Goal: Transaction & Acquisition: Purchase product/service

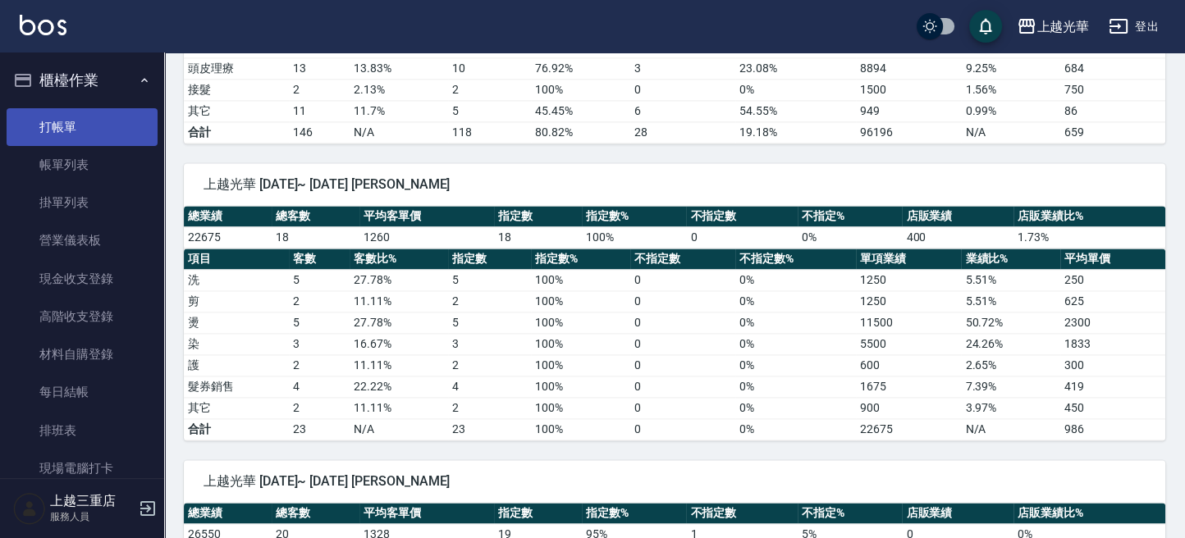
click at [96, 121] on link "打帳單" at bounding box center [82, 127] width 151 height 38
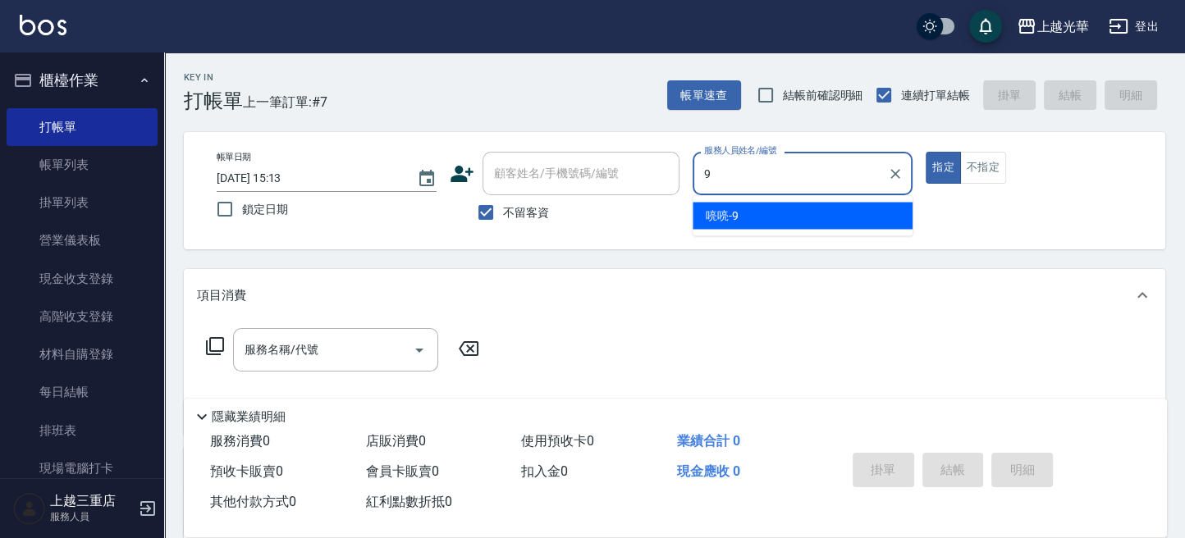
type input "喨喨-9"
type button "true"
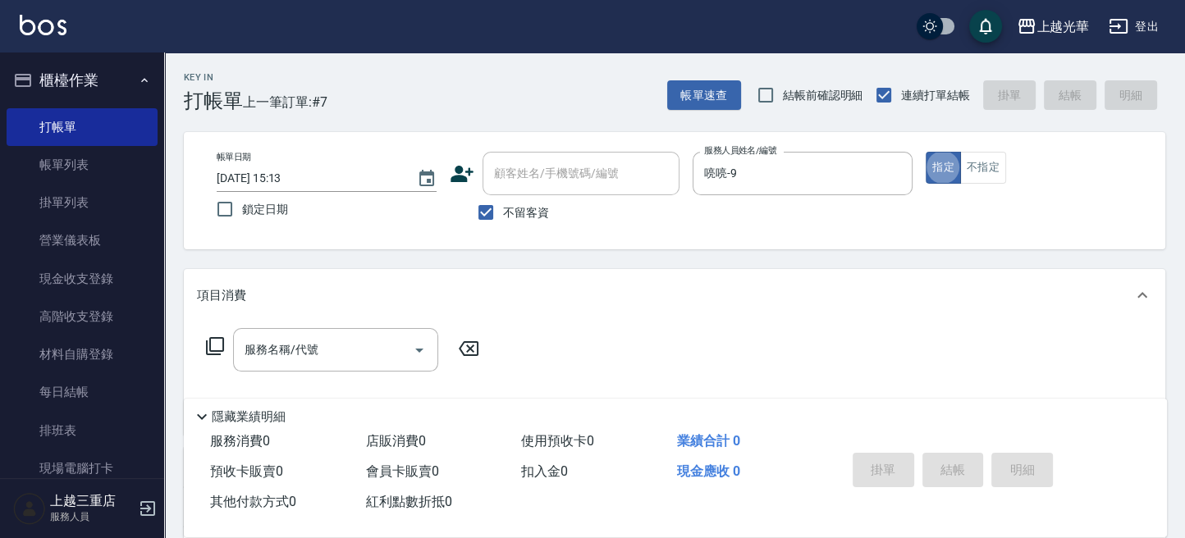
drag, startPoint x: 325, startPoint y: 345, endPoint x: 298, endPoint y: 331, distance: 30.1
click at [298, 331] on div "服務名稱/代號 服務名稱/代號" at bounding box center [335, 349] width 205 height 43
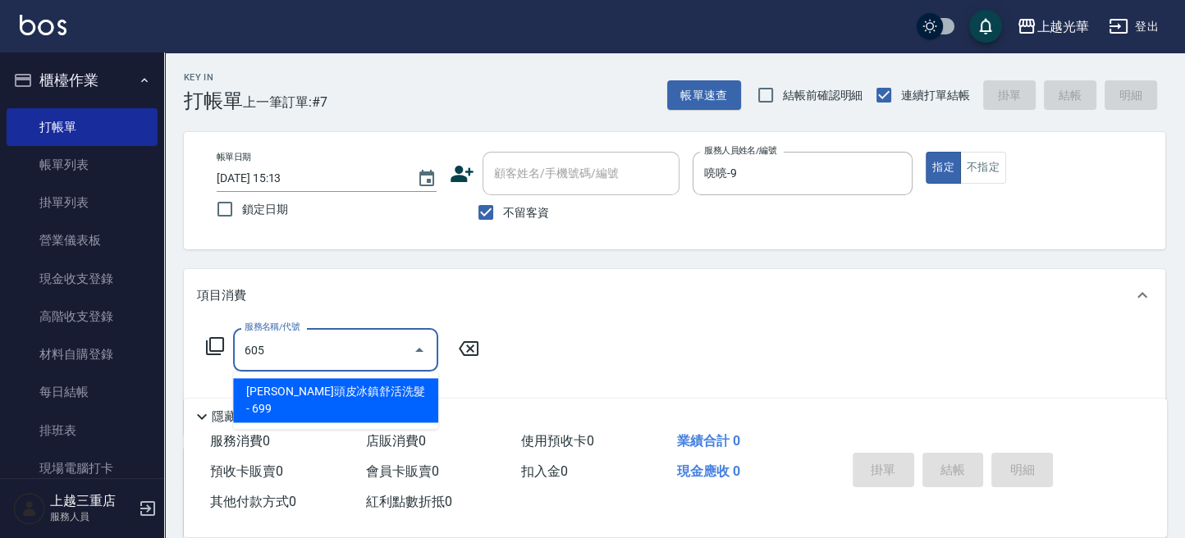
click at [397, 382] on span "[PERSON_NAME]頭皮冰鎮舒活洗髮 - 699" at bounding box center [335, 400] width 205 height 44
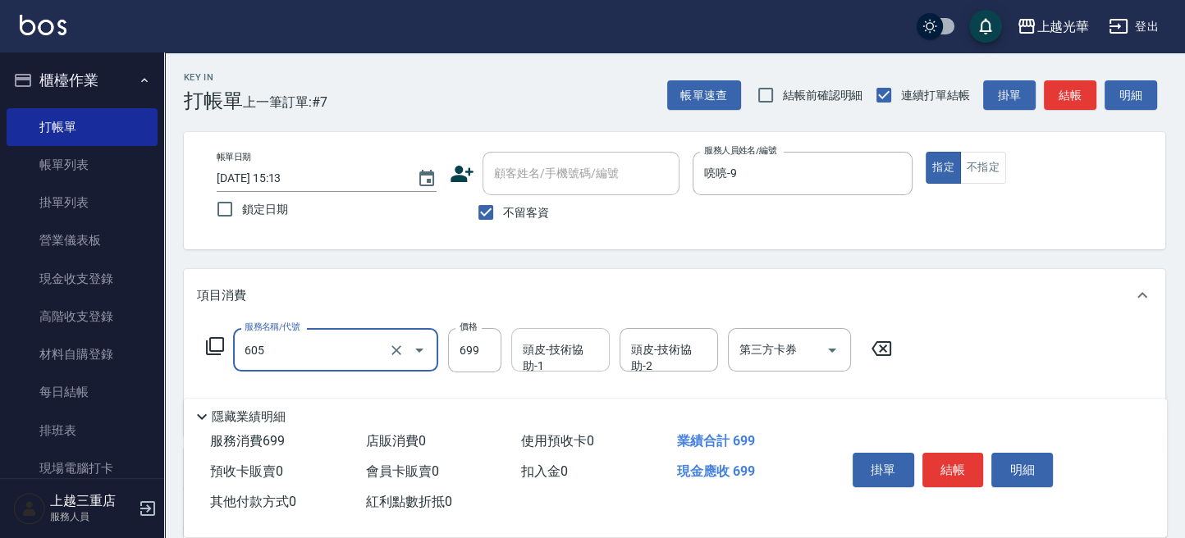
type input "[PERSON_NAME]頭皮冰鎮舒活洗髮(605)"
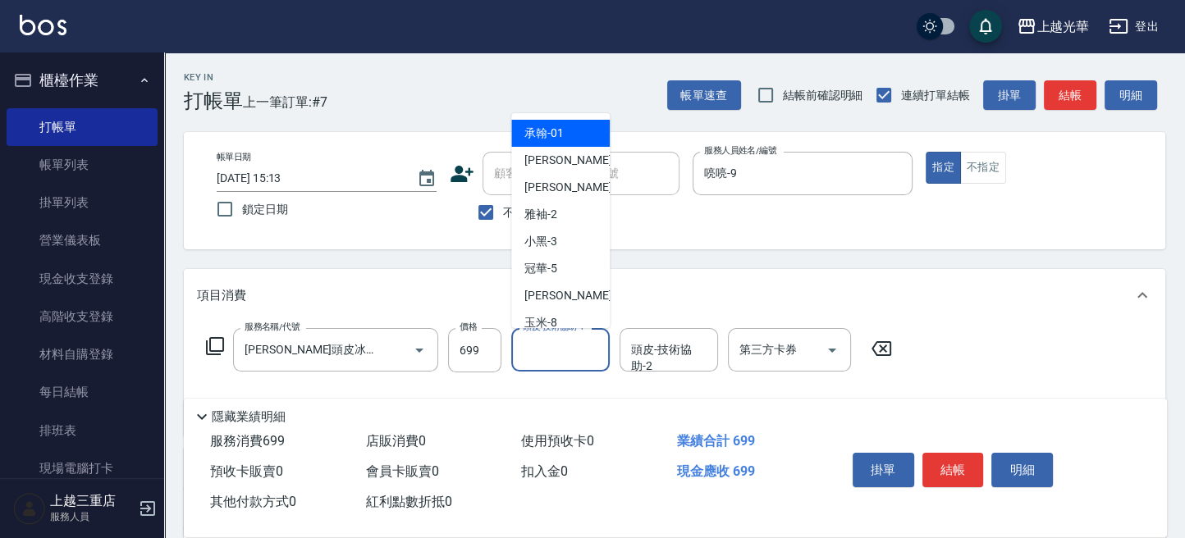
drag, startPoint x: 547, startPoint y: 349, endPoint x: 521, endPoint y: 358, distance: 27.8
click at [547, 350] on input "頭皮-技術協助-1" at bounding box center [561, 350] width 84 height 29
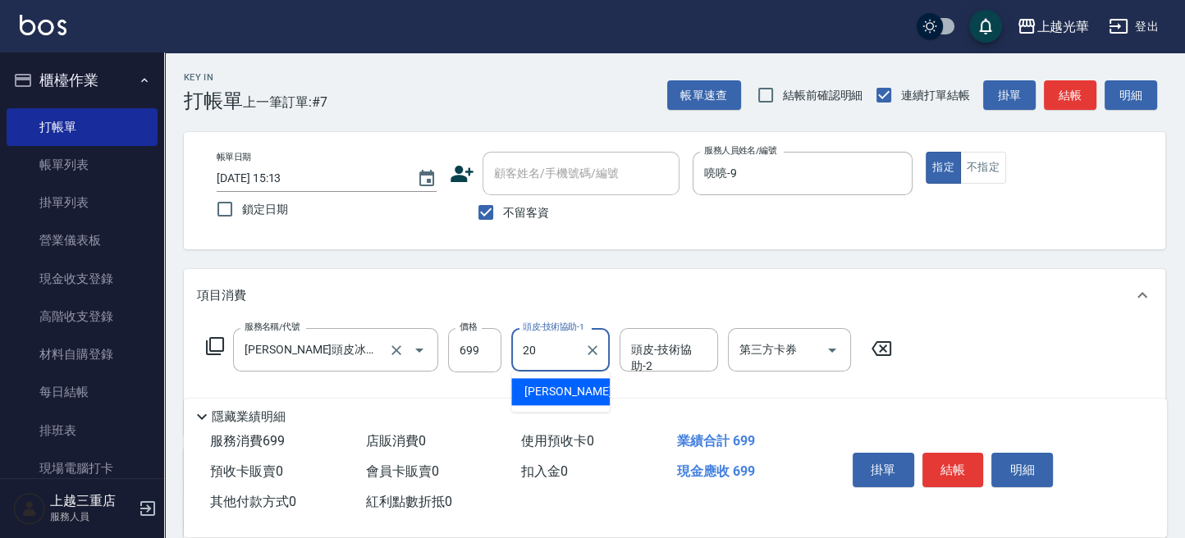
type input "[PERSON_NAME]-20"
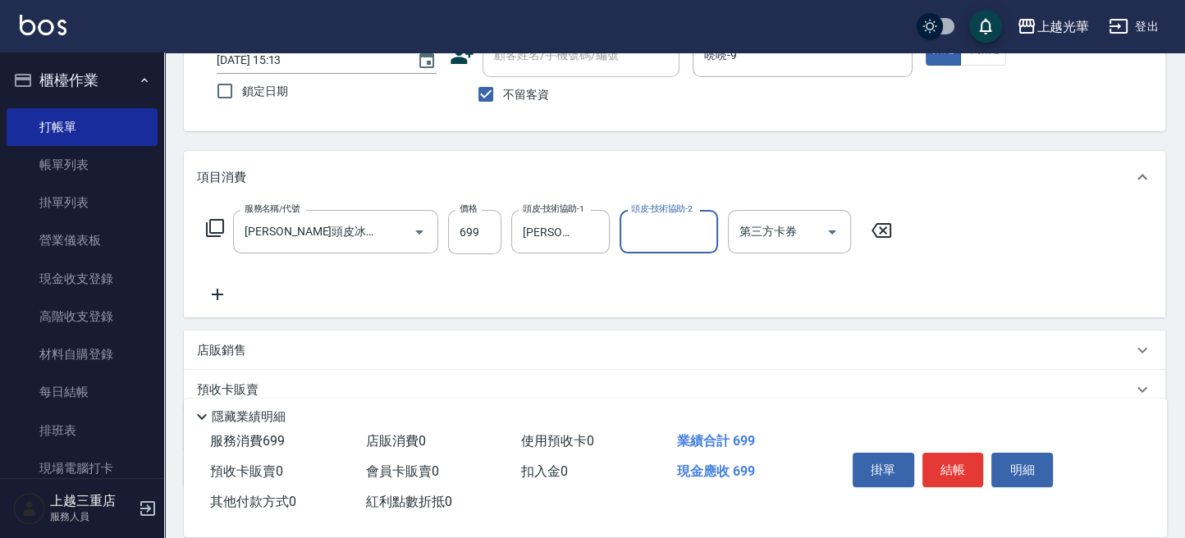
scroll to position [223, 0]
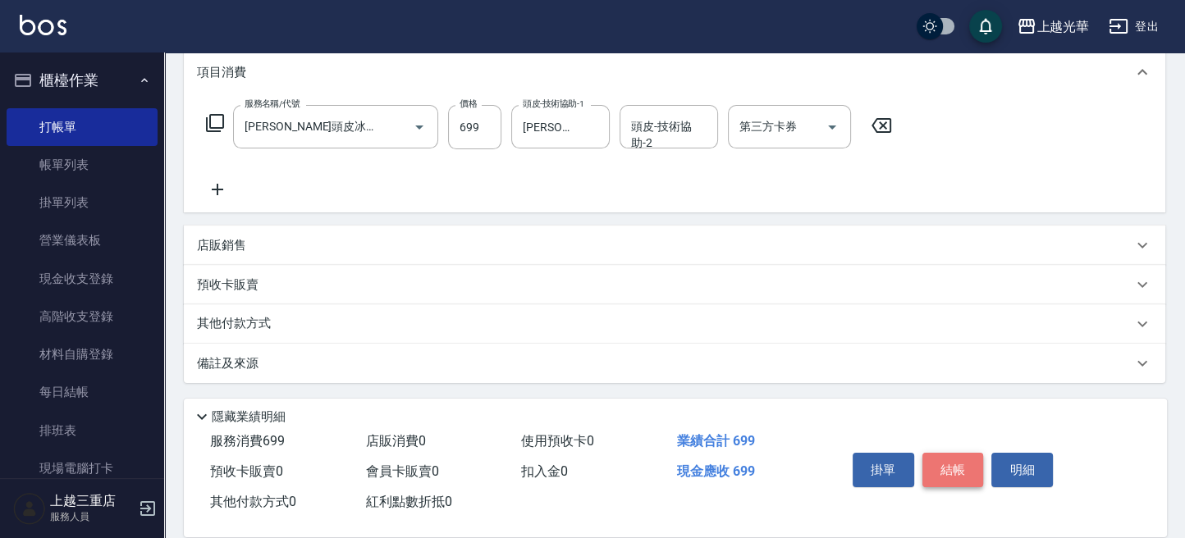
click at [956, 463] on button "結帳" at bounding box center [953, 470] width 62 height 34
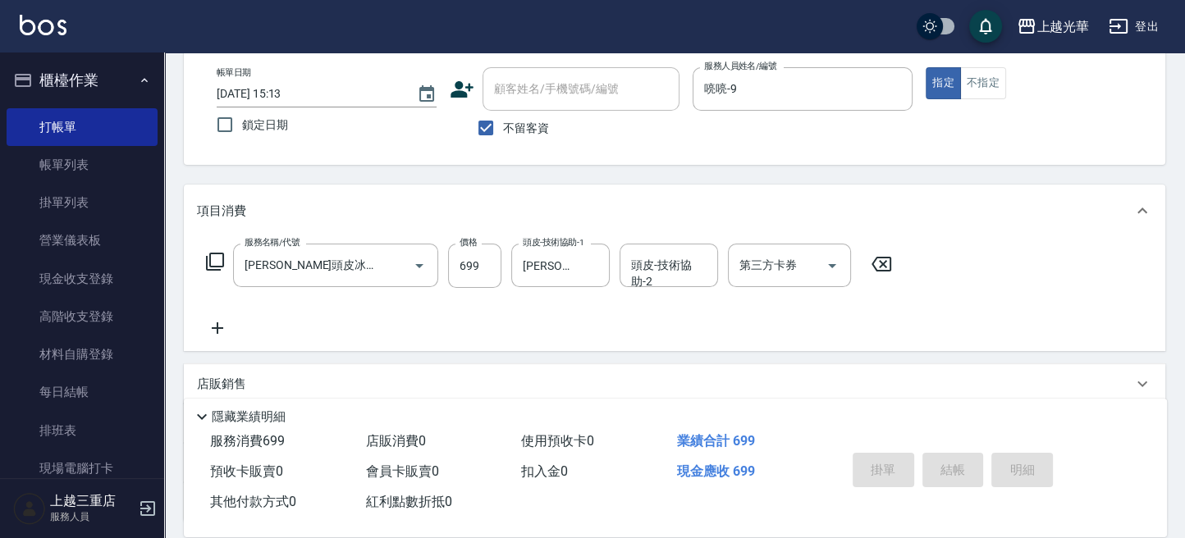
scroll to position [0, 0]
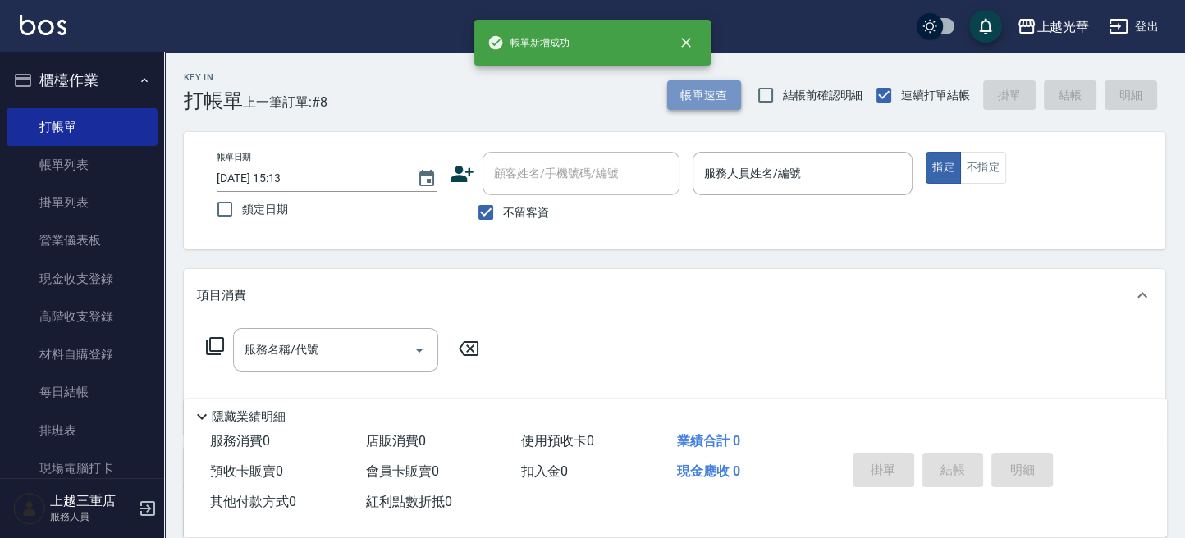
click at [724, 96] on button "帳單速查" at bounding box center [704, 95] width 74 height 30
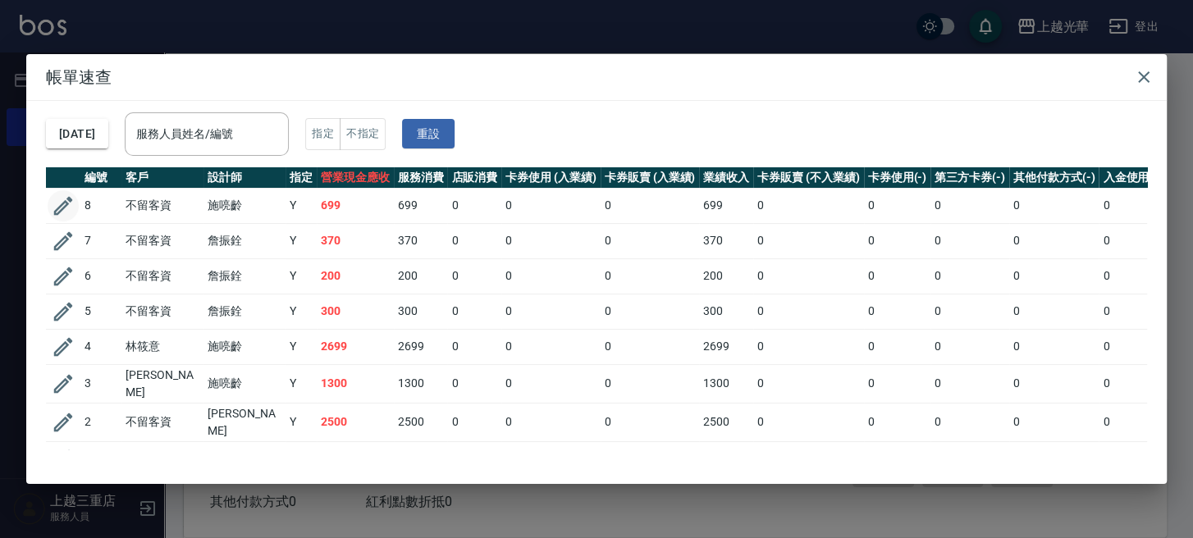
click at [68, 205] on icon "button" at bounding box center [63, 206] width 25 height 25
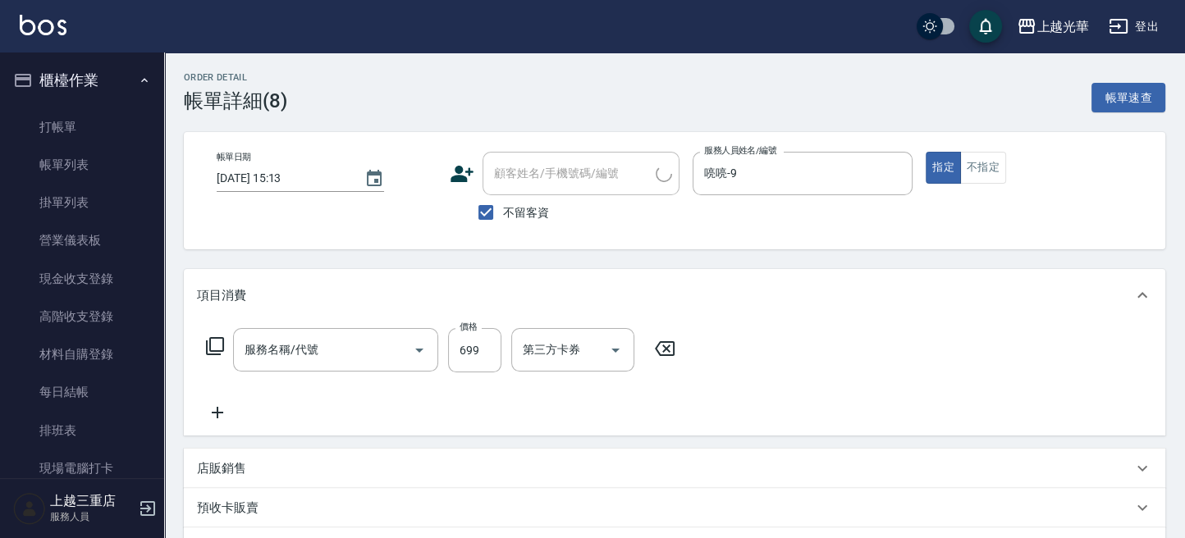
checkbox input "true"
type input "喨喨-9"
type input "[PERSON_NAME]頭皮冰鎮舒活洗髮(605)"
click at [971, 161] on button "不指定" at bounding box center [983, 168] width 46 height 32
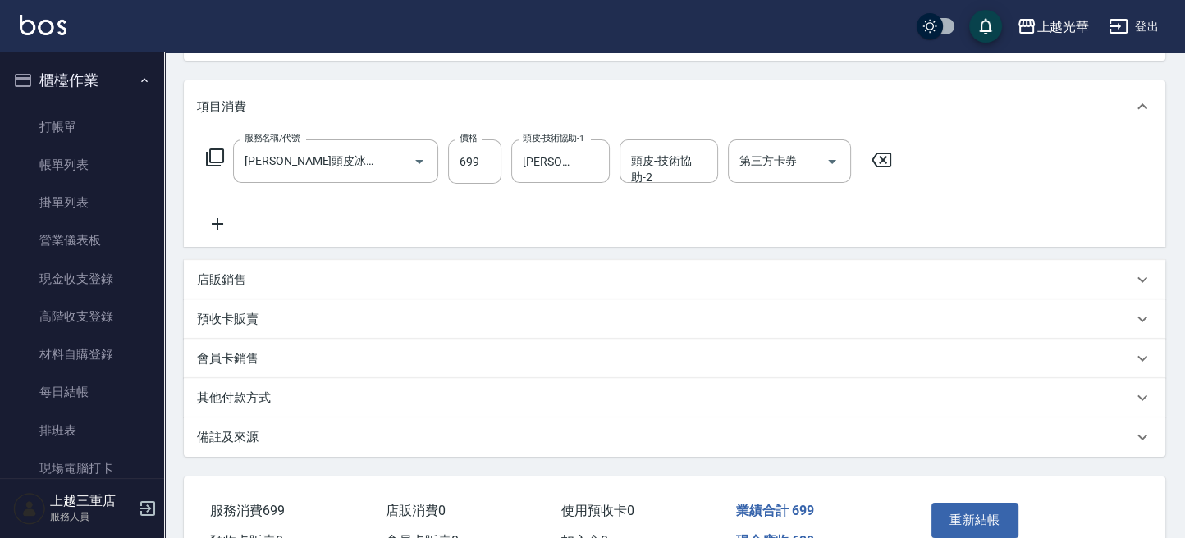
scroll to position [218, 0]
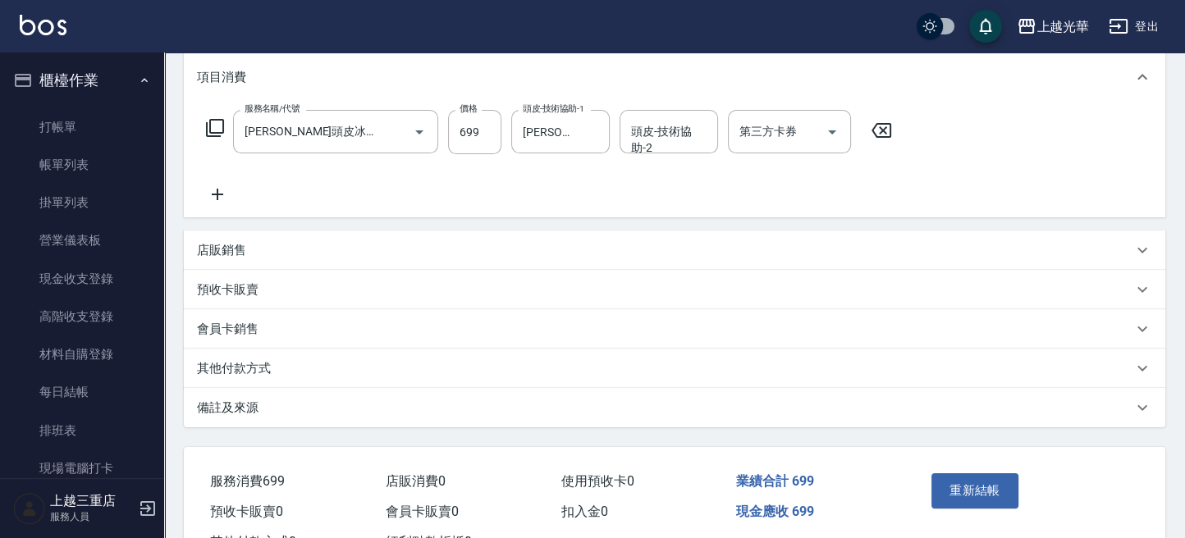
click at [971, 486] on button "重新結帳" at bounding box center [974, 490] width 87 height 34
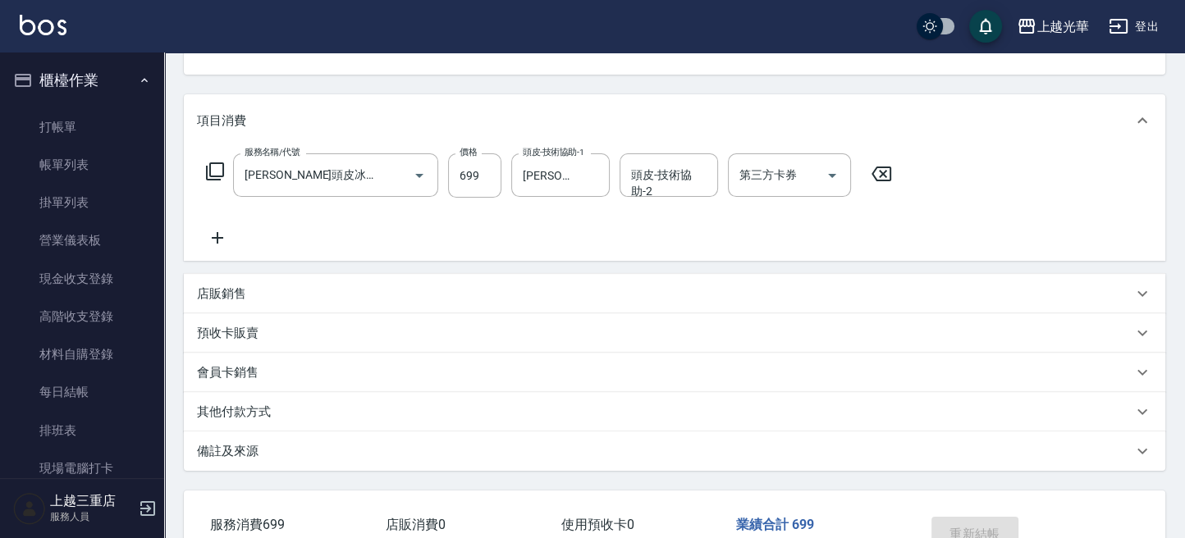
scroll to position [0, 0]
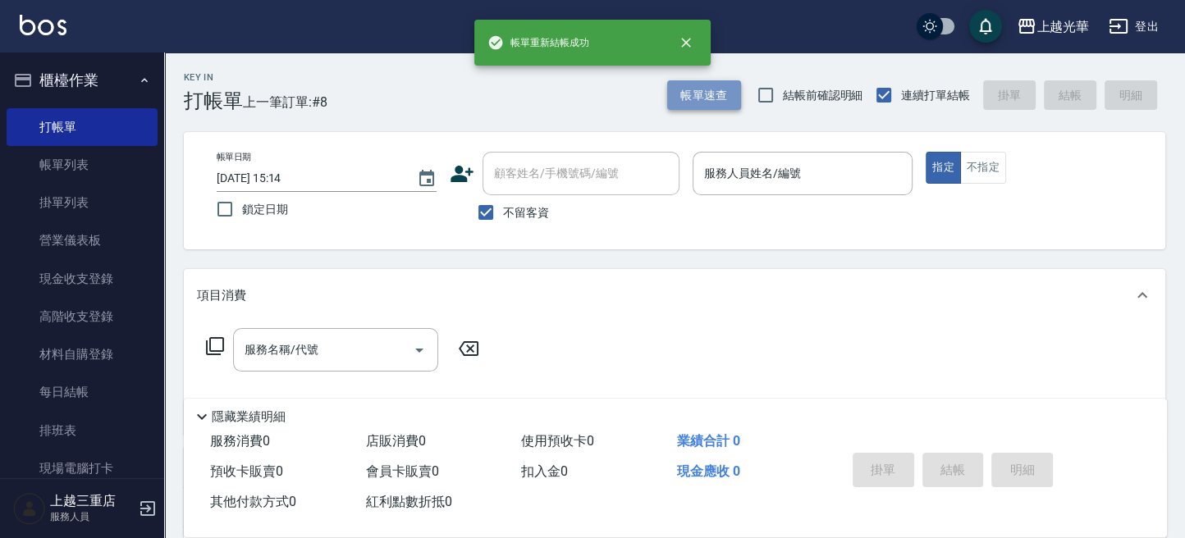
click at [711, 92] on button "帳單速查" at bounding box center [704, 95] width 74 height 30
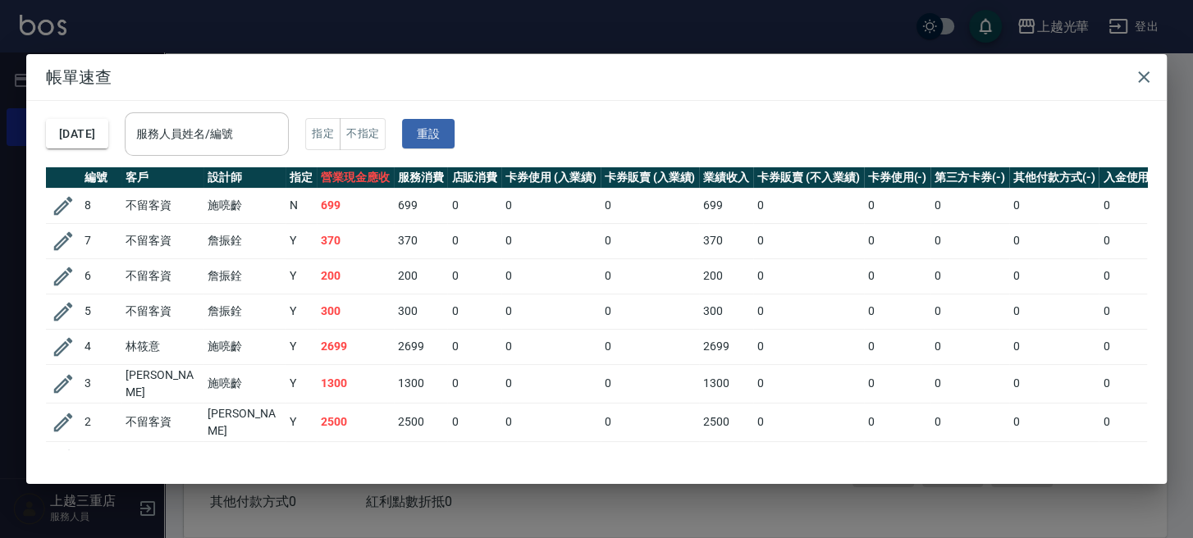
drag, startPoint x: 318, startPoint y: 129, endPoint x: 302, endPoint y: 126, distance: 15.9
click at [313, 129] on div "[DATE] 服務人員姓名/編號 服務人員姓名/編號 指定 不指定 重設" at bounding box center [596, 134] width 1101 height 66
click at [281, 126] on input "服務人員姓名/編號" at bounding box center [206, 134] width 149 height 29
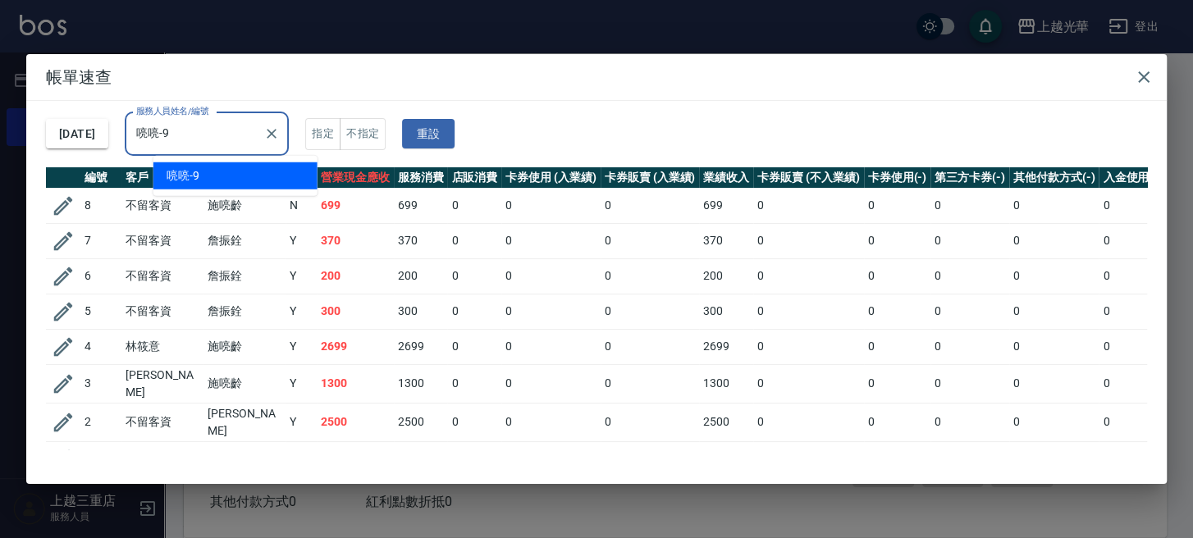
type input "喨喨-9"
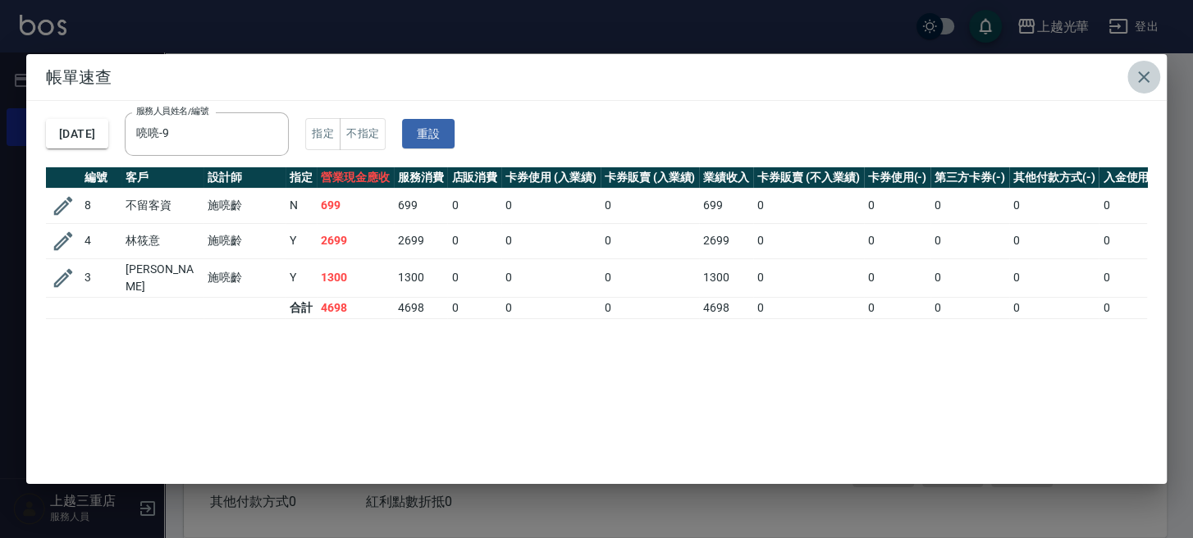
drag, startPoint x: 1142, startPoint y: 79, endPoint x: 1117, endPoint y: 94, distance: 29.1
click at [1139, 80] on icon "button" at bounding box center [1144, 77] width 20 height 20
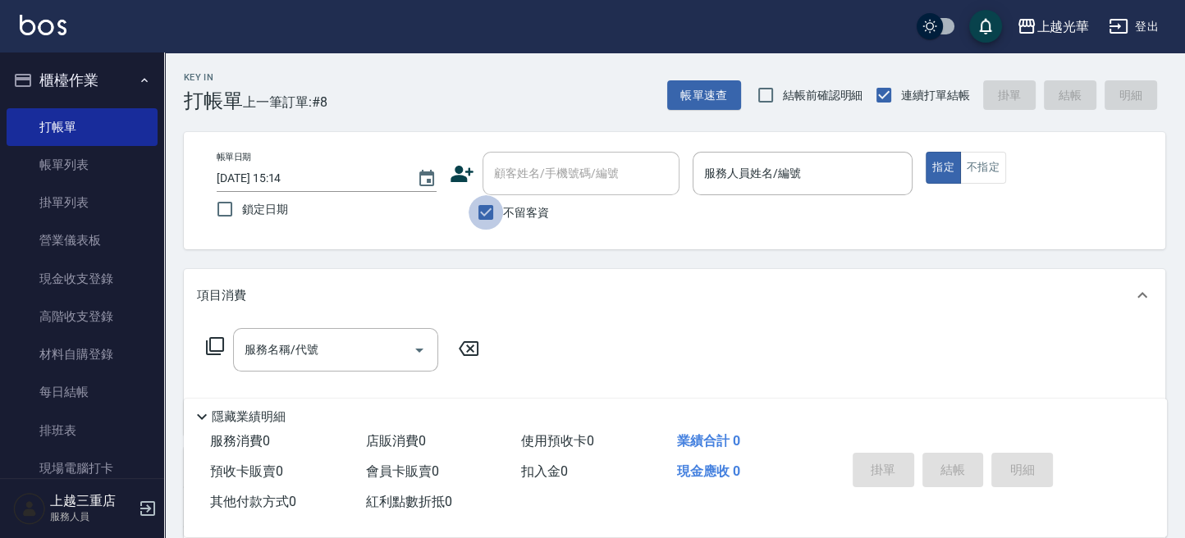
click at [492, 222] on input "不留客資" at bounding box center [485, 212] width 34 height 34
checkbox input "false"
click at [537, 158] on div "顧客姓名/手機號碼/編號" at bounding box center [580, 173] width 197 height 43
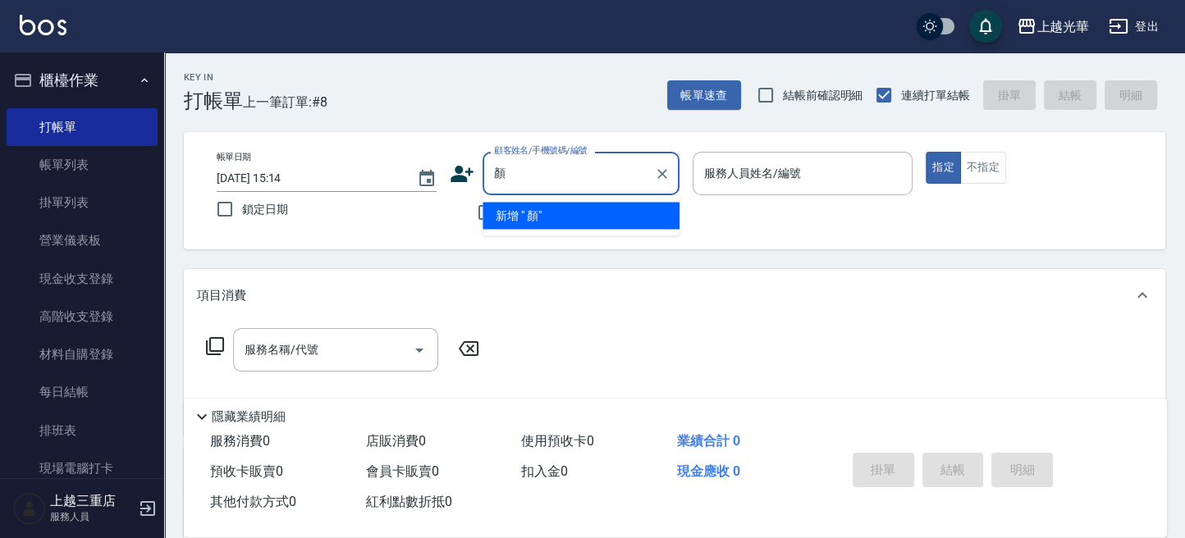
type input "顏"
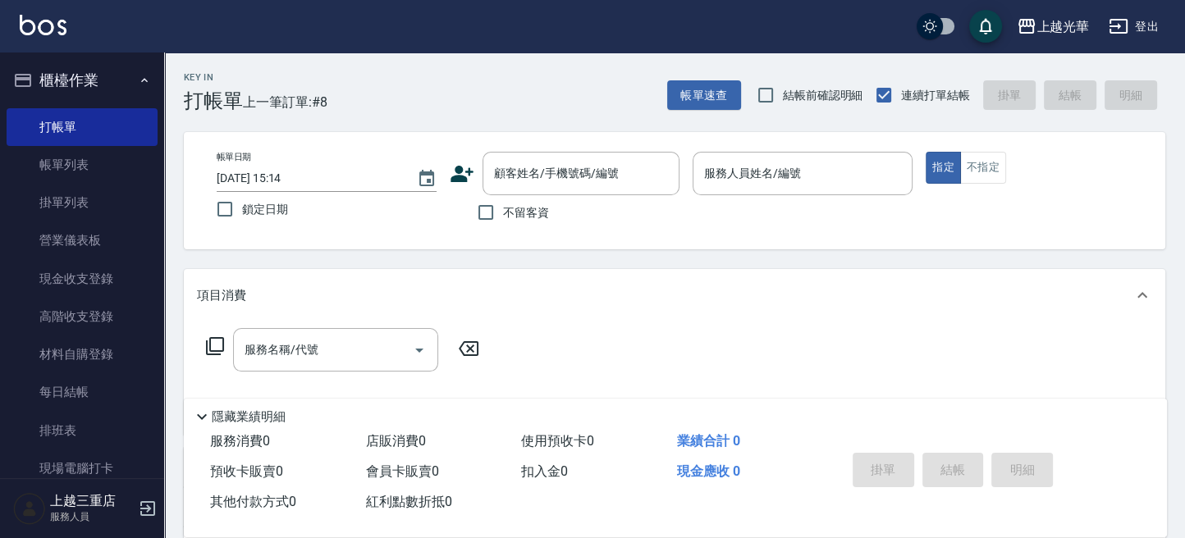
click at [42, 30] on img at bounding box center [43, 25] width 47 height 21
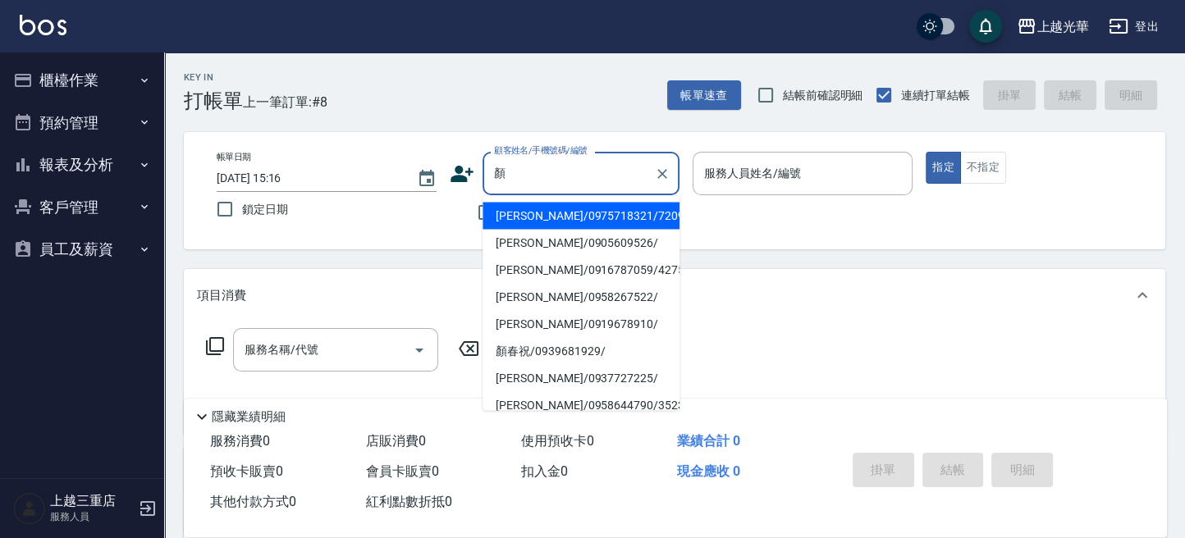
click at [532, 217] on li "[PERSON_NAME]/0975718321/720911" at bounding box center [580, 215] width 197 height 27
type input "[PERSON_NAME]/0975718321/720911"
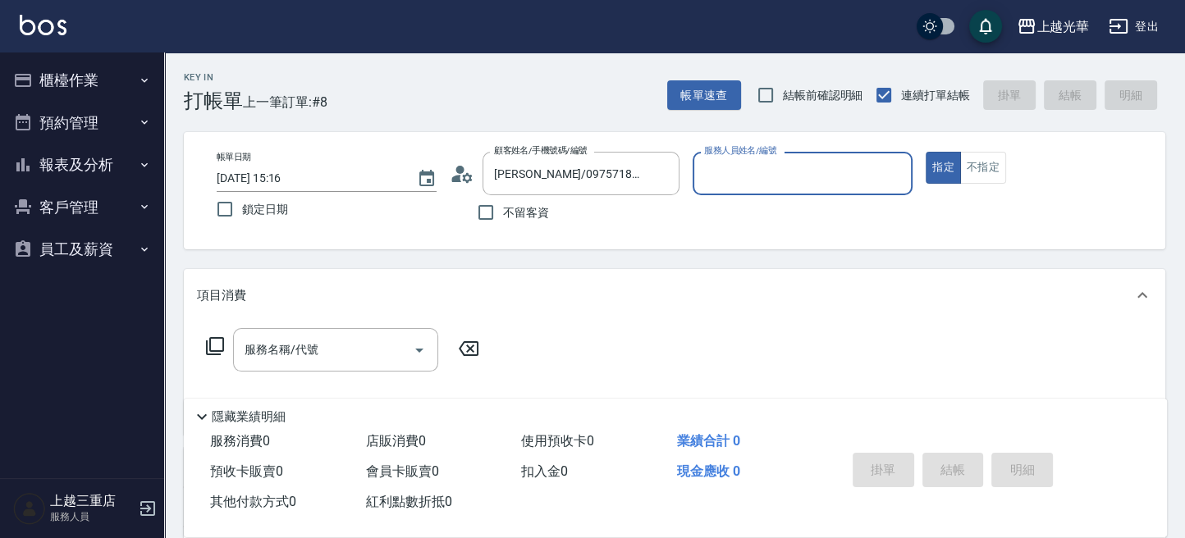
type input "雅袖-2"
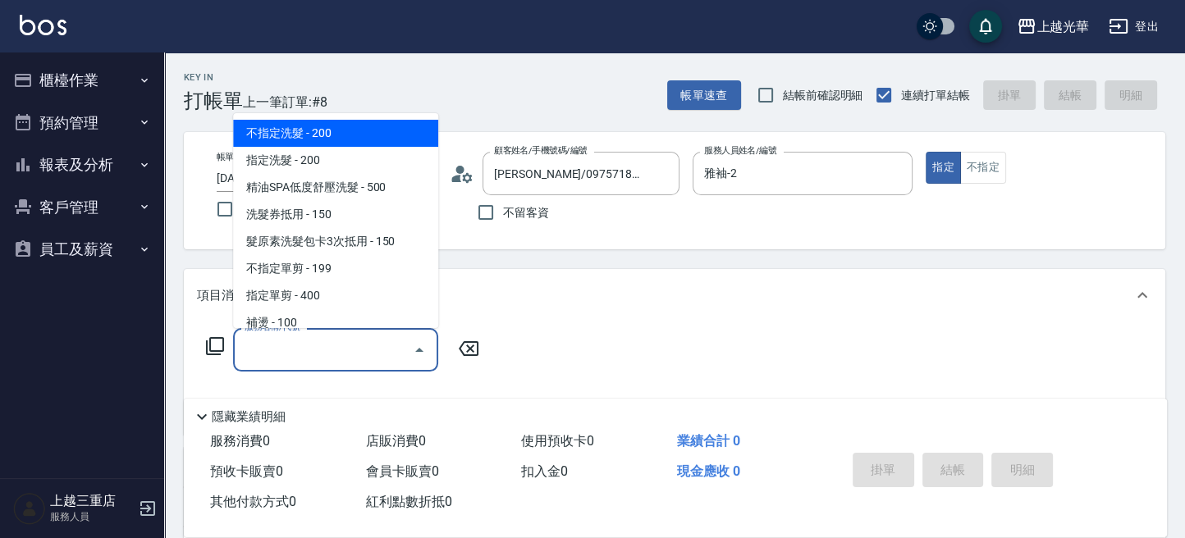
click at [347, 338] on input "服務名稱/代號" at bounding box center [323, 350] width 166 height 29
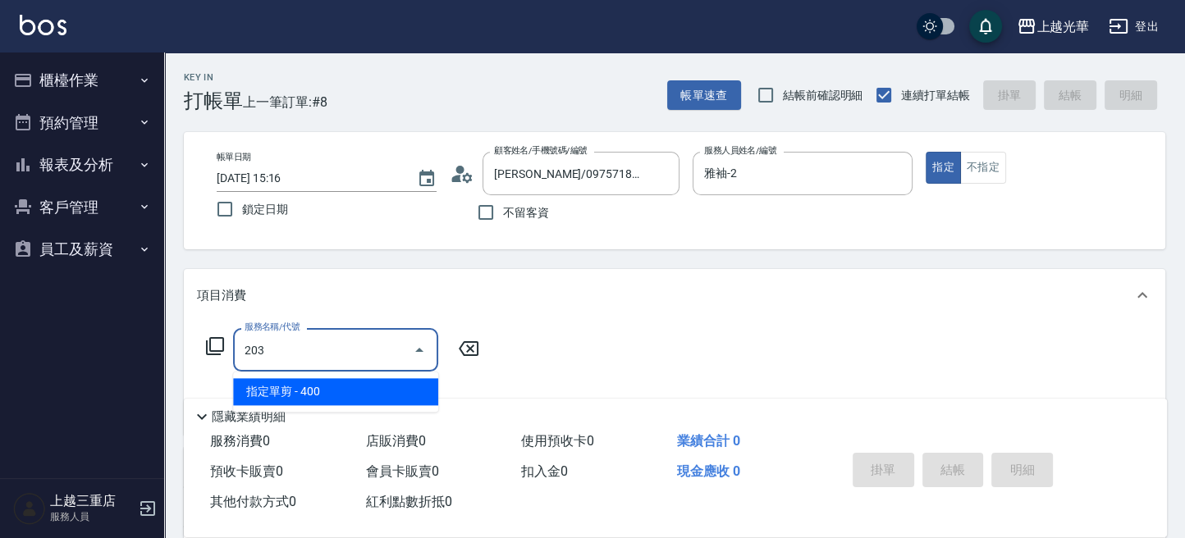
type input "指定單剪(203)"
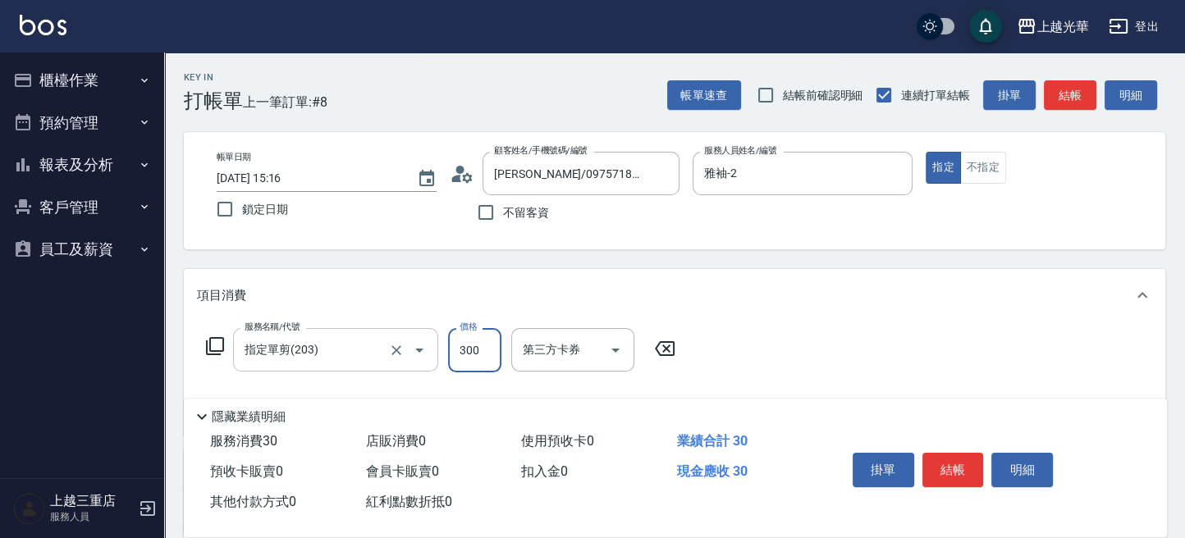
type input "300"
click at [950, 458] on button "結帳" at bounding box center [953, 470] width 62 height 34
